Goal: Find contact information: Find contact information

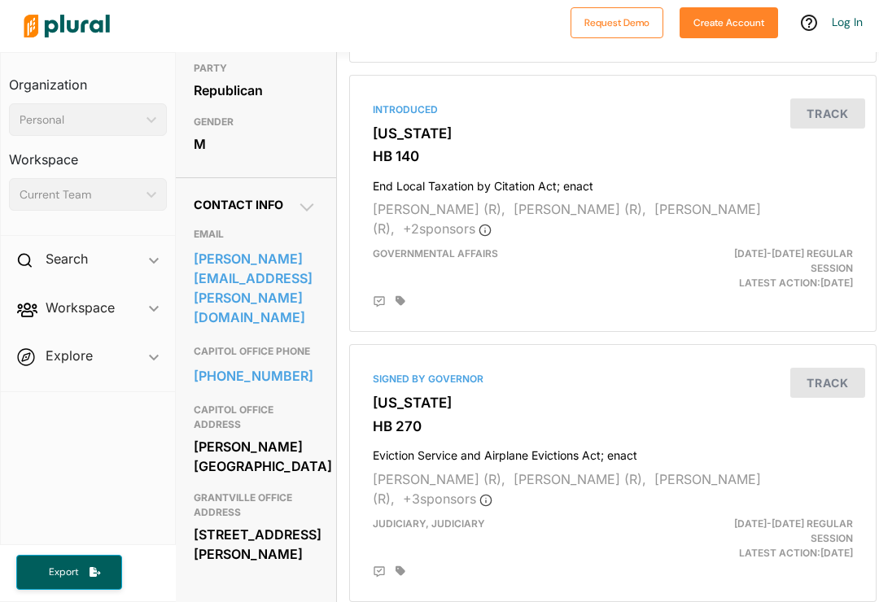
scroll to position [394, 2]
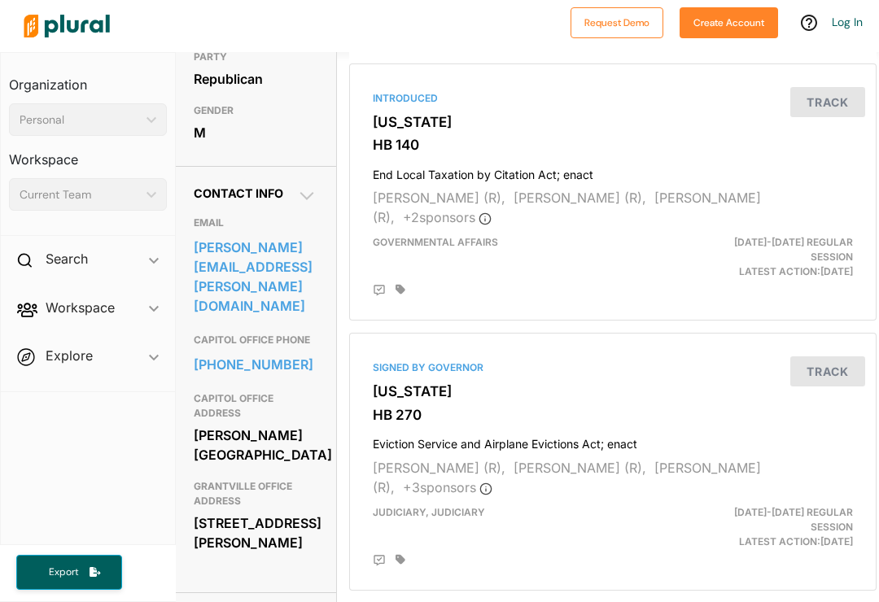
click at [240, 254] on link "[PERSON_NAME][EMAIL_ADDRESS][PERSON_NAME][DOMAIN_NAME]" at bounding box center [255, 276] width 123 height 83
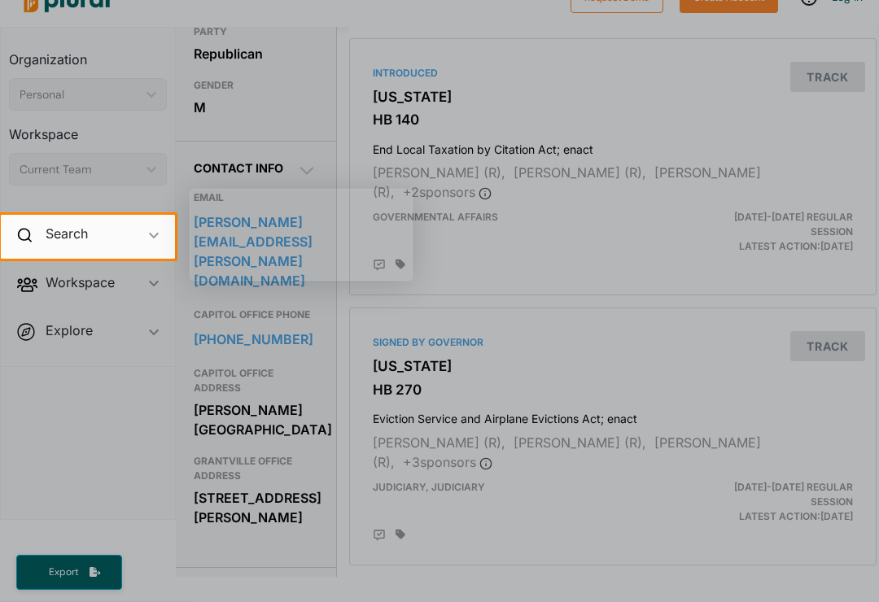
scroll to position [394, 0]
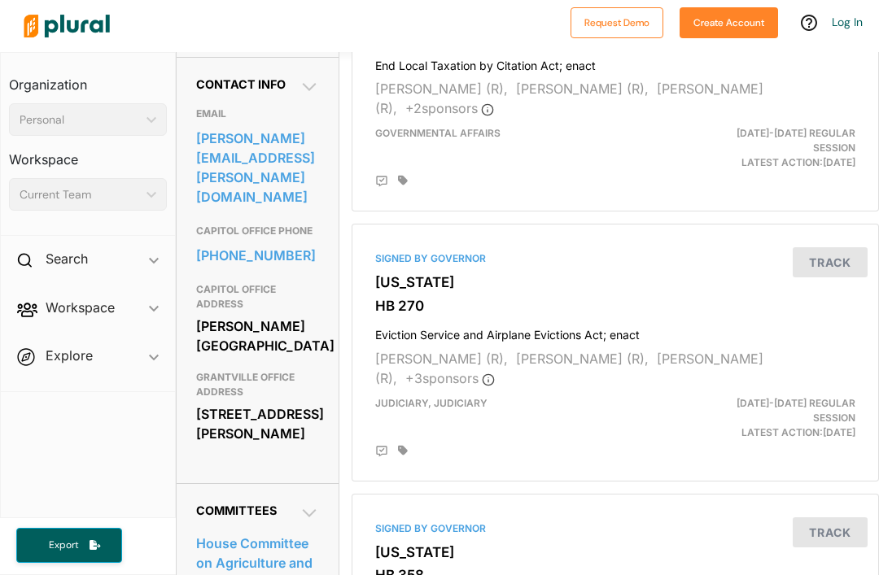
scroll to position [504, 0]
click at [248, 125] on link "[PERSON_NAME][EMAIL_ADDRESS][PERSON_NAME][DOMAIN_NAME]" at bounding box center [257, 166] width 123 height 83
